Goal: Task Accomplishment & Management: Manage account settings

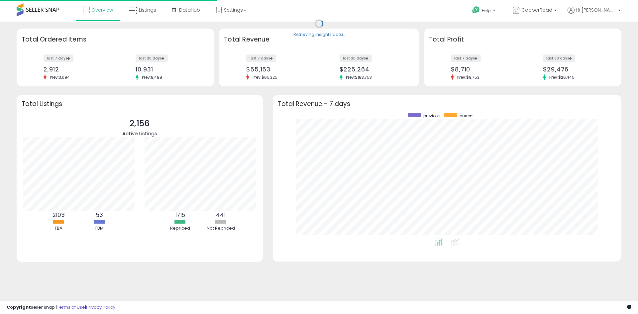
scroll to position [126, 335]
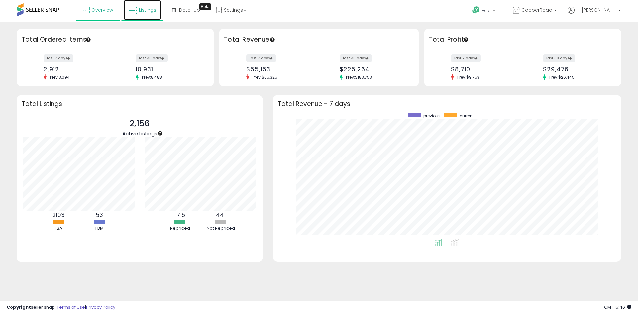
click at [144, 11] on span "Listings" at bounding box center [147, 10] width 17 height 7
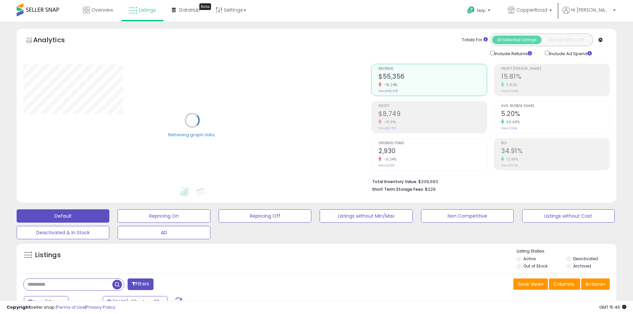
scroll to position [100, 0]
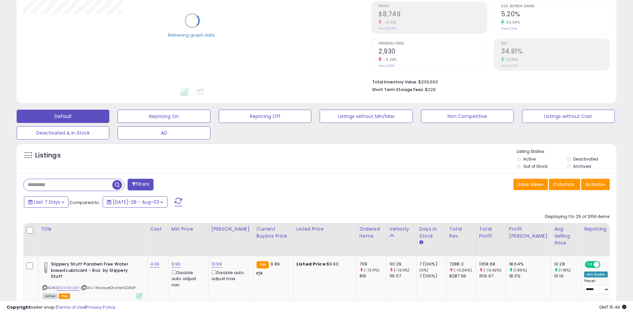
click at [52, 187] on input "text" at bounding box center [68, 185] width 89 height 12
type input "*"
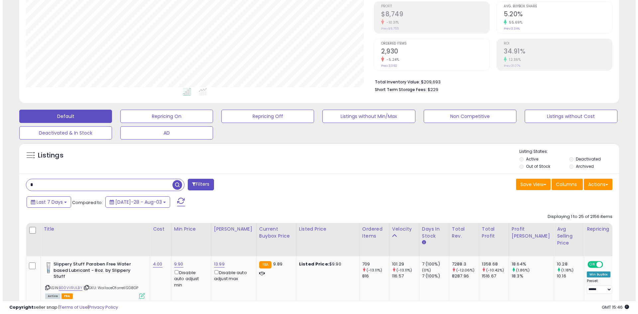
scroll to position [136, 348]
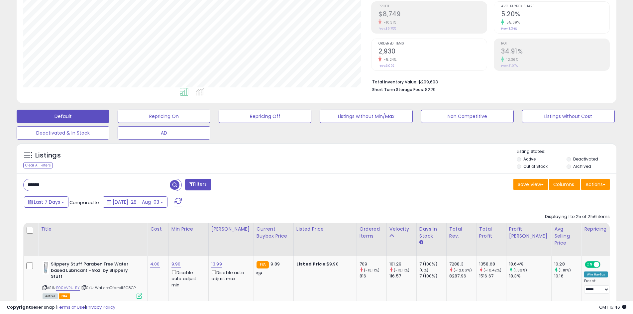
type input "******"
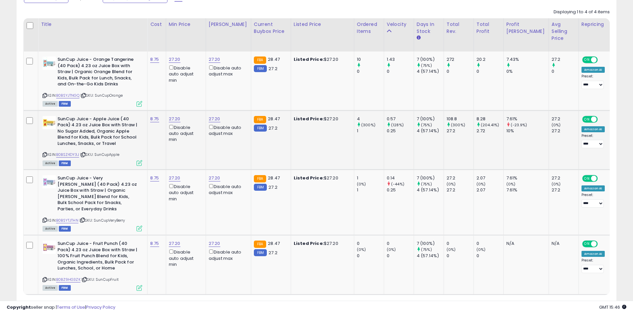
click at [140, 165] on icon at bounding box center [140, 163] width 6 height 6
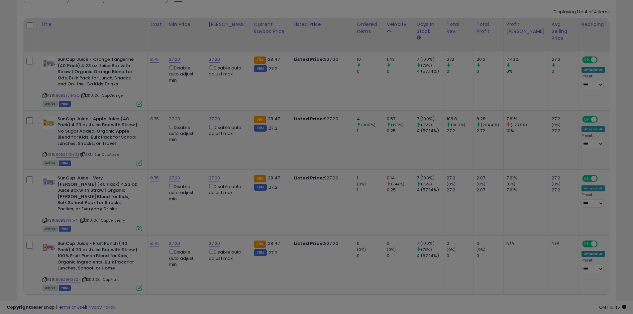
scroll to position [136, 351]
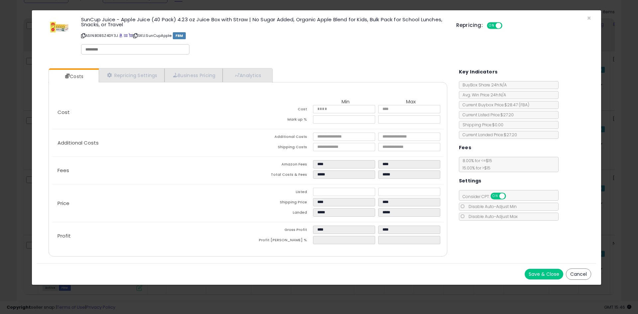
click at [579, 277] on button "Cancel" at bounding box center [578, 274] width 25 height 11
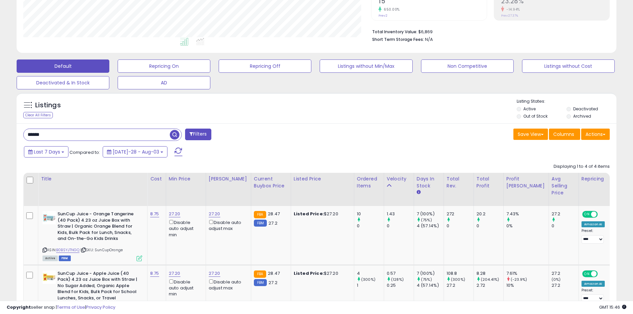
scroll to position [138, 0]
